Goal: Task Accomplishment & Management: Manage account settings

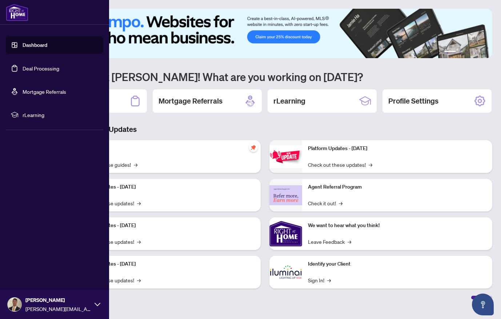
click at [24, 45] on link "Dashboard" at bounding box center [35, 45] width 25 height 7
click at [48, 71] on link "Deal Processing" at bounding box center [41, 68] width 37 height 7
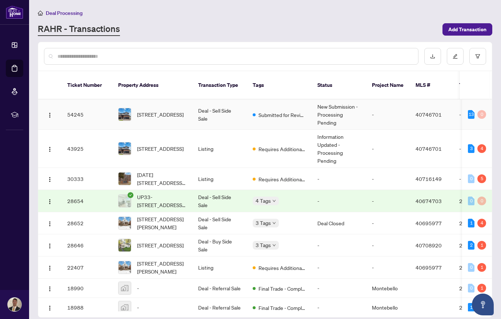
click at [187, 102] on td "[STREET_ADDRESS]" at bounding box center [152, 115] width 80 height 30
click at [193, 133] on td "Listing" at bounding box center [219, 149] width 55 height 38
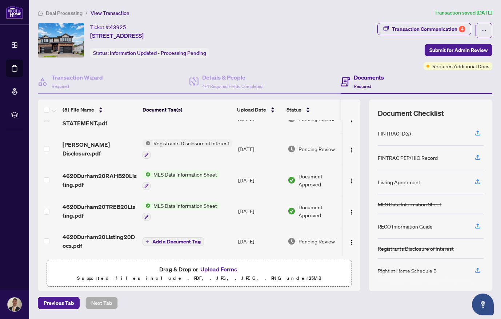
scroll to position [18, 0]
click at [179, 141] on span "Registrants Disclosure of Interest" at bounding box center [192, 143] width 82 height 8
click at [314, 146] on span "Pending Review" at bounding box center [316, 149] width 36 height 8
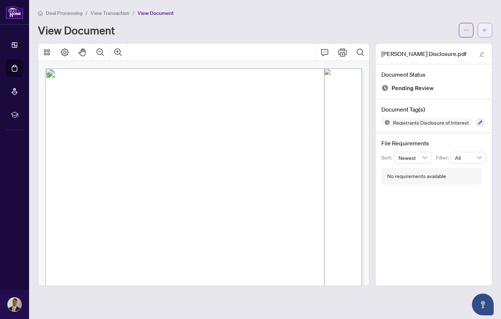
click at [483, 29] on icon "arrow-left" at bounding box center [484, 30] width 5 height 5
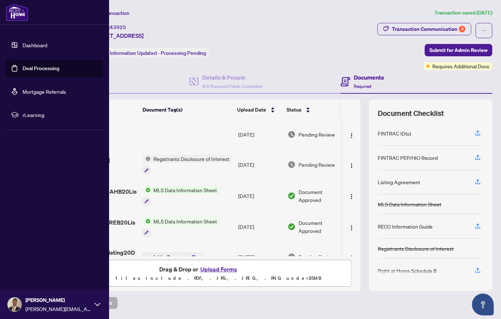
click at [47, 46] on link "Dashboard" at bounding box center [35, 45] width 25 height 7
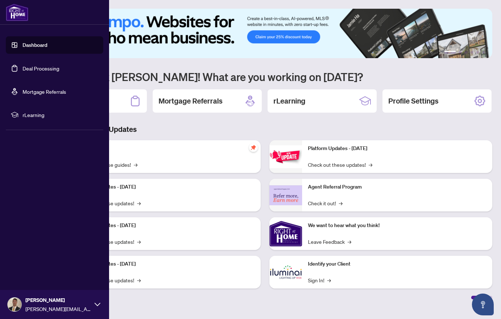
click at [23, 48] on link "Dashboard" at bounding box center [35, 45] width 25 height 7
click at [37, 71] on link "Deal Processing" at bounding box center [41, 68] width 37 height 7
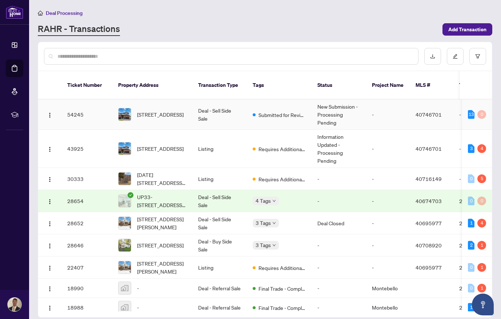
click at [215, 106] on td "Deal - Sell Side Sale" at bounding box center [219, 115] width 55 height 30
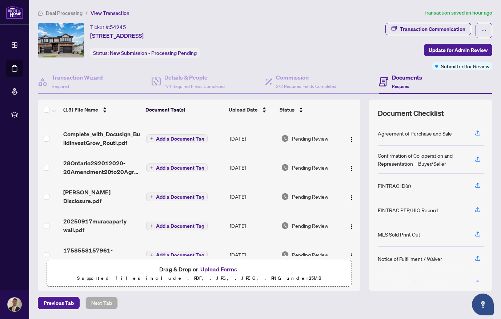
scroll to position [187, 0]
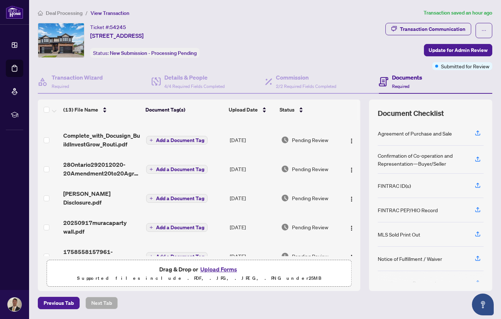
click at [98, 197] on span "[PERSON_NAME] Disclosure.pdf" at bounding box center [101, 197] width 77 height 17
